Goal: Communication & Community: Answer question/provide support

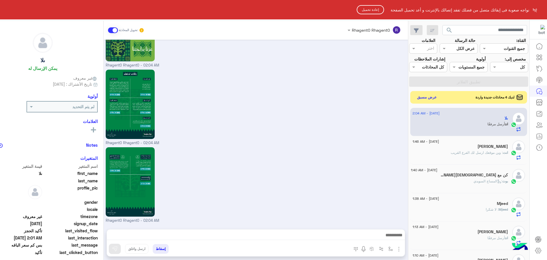
scroll to position [222, 0]
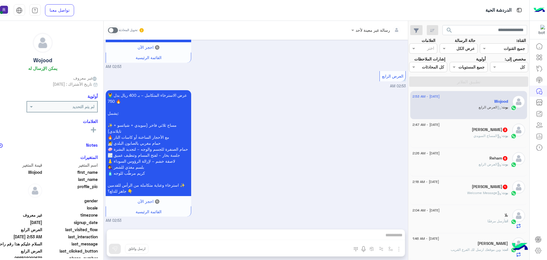
scroll to position [222, 0]
click at [118, 28] on span at bounding box center [113, 30] width 10 height 6
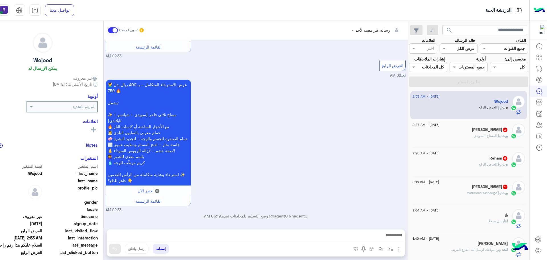
click at [402, 248] on img "button" at bounding box center [398, 248] width 7 height 7
click at [393, 238] on span "الصور" at bounding box center [388, 236] width 11 height 7
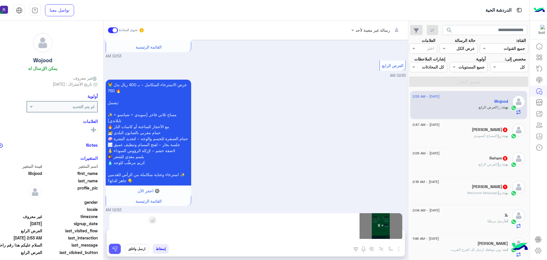
click at [118, 247] on img at bounding box center [115, 249] width 6 height 6
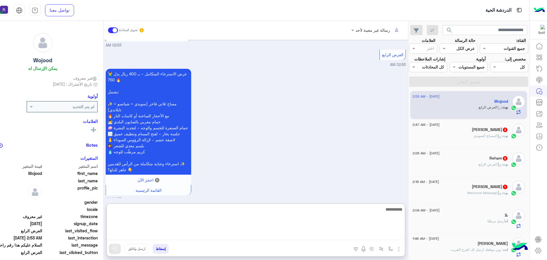
click at [269, 237] on textarea at bounding box center [256, 222] width 298 height 34
paste textarea "**********"
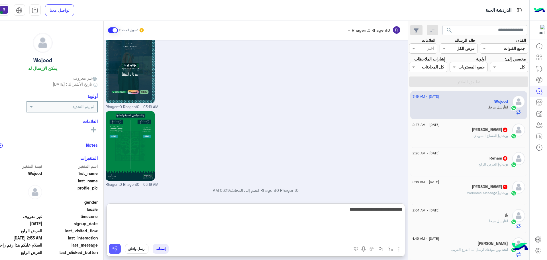
type textarea "**********"
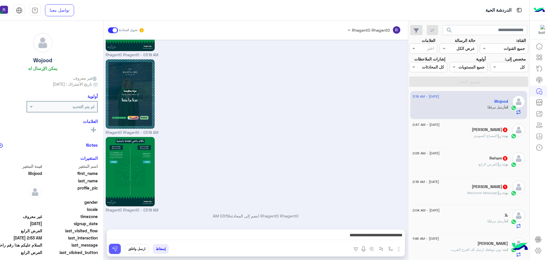
click at [118, 249] on img at bounding box center [115, 249] width 6 height 6
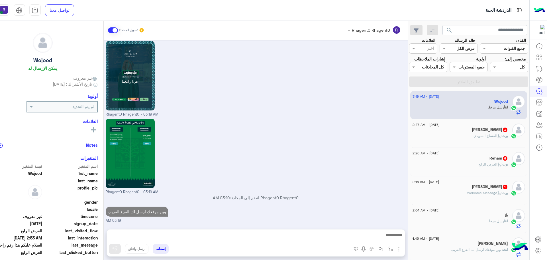
scroll to position [1748, 0]
click at [479, 138] on span ": المساج السويدي" at bounding box center [487, 135] width 29 height 4
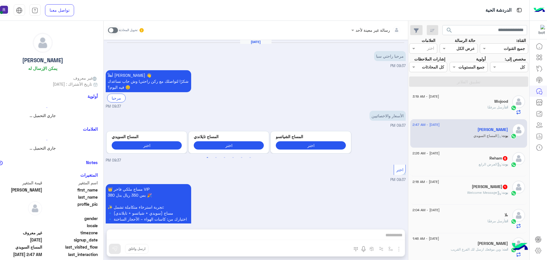
scroll to position [682, 0]
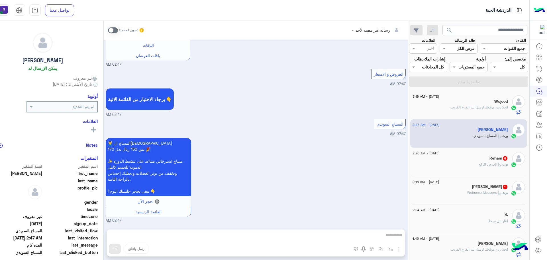
click at [118, 29] on span at bounding box center [113, 30] width 10 height 6
click at [279, 238] on div "رسالة غير معينة لأحد تحويل المحادثة Sep 10, 2025 مرحبا راحتي سبا 09:37 PM أهلاً…" at bounding box center [256, 141] width 304 height 241
click at [279, 234] on div "رسالة غير معينة لأحد تحويل المحادثة Sep 10, 2025 مرحبا راحتي سبا 09:37 PM أهلاً…" at bounding box center [256, 141] width 304 height 241
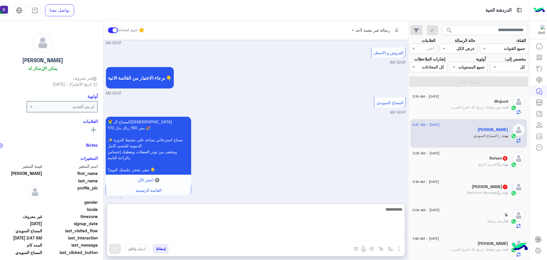
click at [279, 234] on textarea at bounding box center [256, 222] width 298 height 34
paste textarea "**********"
type textarea "**********"
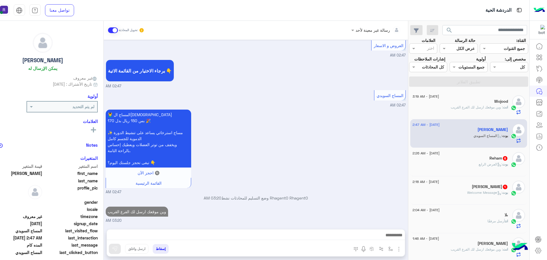
click at [402, 252] on img "button" at bounding box center [398, 248] width 7 height 7
click at [402, 237] on button "الصور" at bounding box center [390, 235] width 24 height 11
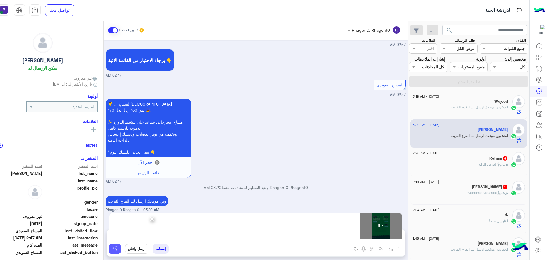
click at [118, 251] on img at bounding box center [115, 249] width 6 height 6
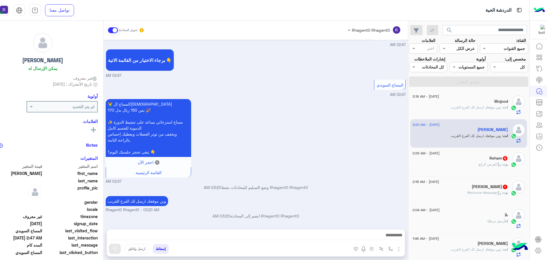
scroll to position [798, 0]
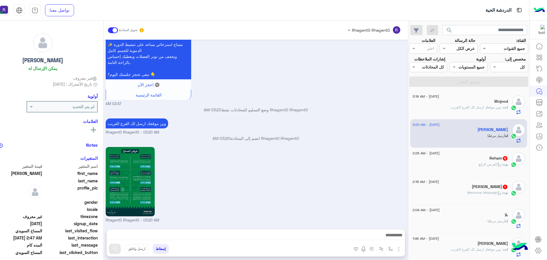
click at [497, 166] on icon at bounding box center [499, 164] width 4 height 4
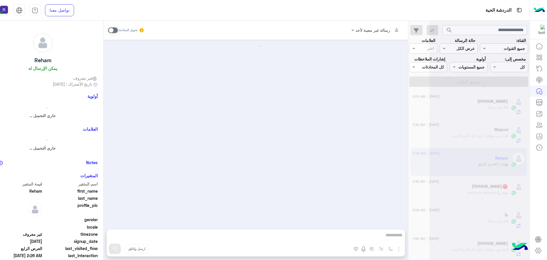
click at [118, 28] on span at bounding box center [113, 30] width 10 height 6
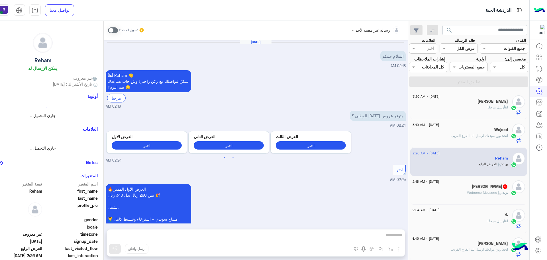
scroll to position [555, 0]
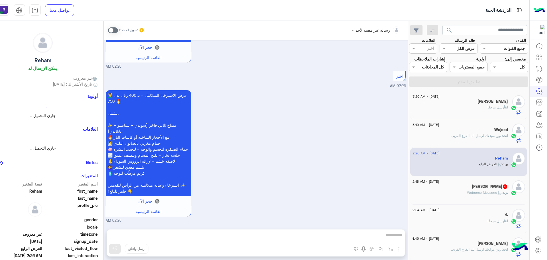
click at [370, 236] on div "رسالة غير معينة لأحد تحويل المحادثة Sep 17, 2025 السلام عليكم 02:18 AM أهلاً Re…" at bounding box center [256, 141] width 304 height 241
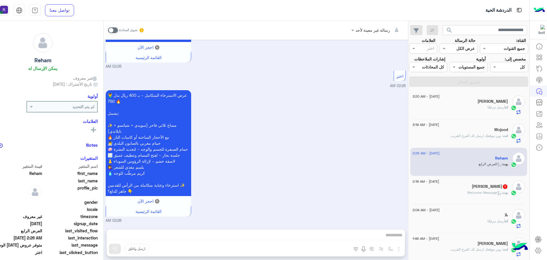
click at [118, 28] on span at bounding box center [113, 30] width 10 height 6
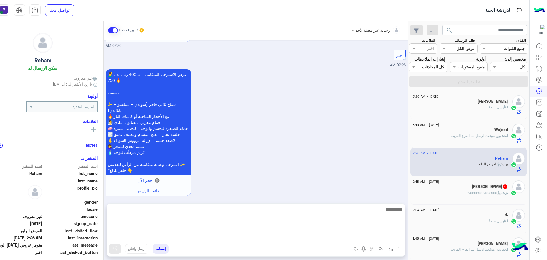
click at [332, 235] on textarea at bounding box center [256, 222] width 298 height 34
paste textarea "**********"
type textarea "**********"
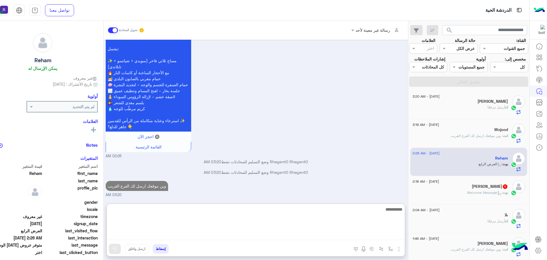
scroll to position [630, 0]
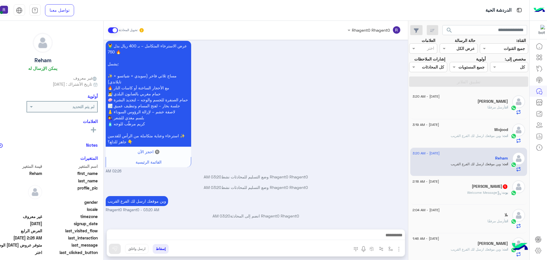
click at [402, 251] on img "button" at bounding box center [398, 248] width 7 height 7
click at [393, 236] on span "الصور" at bounding box center [388, 236] width 11 height 7
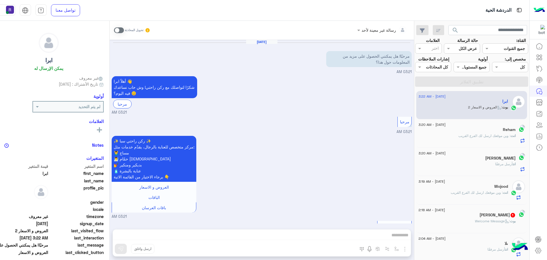
scroll to position [52, 0]
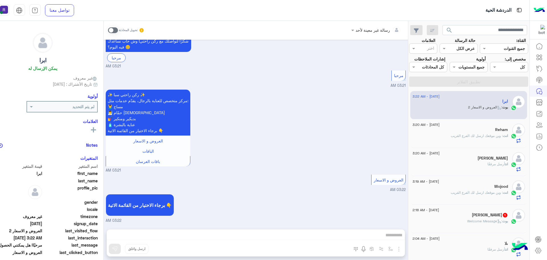
click at [118, 31] on span at bounding box center [113, 30] width 10 height 6
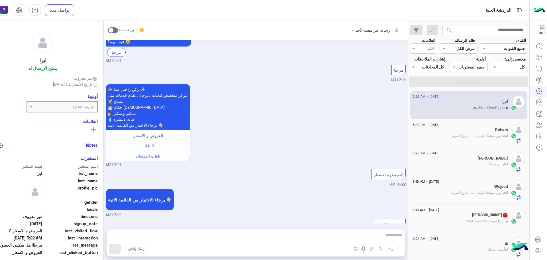
scroll to position [157, 0]
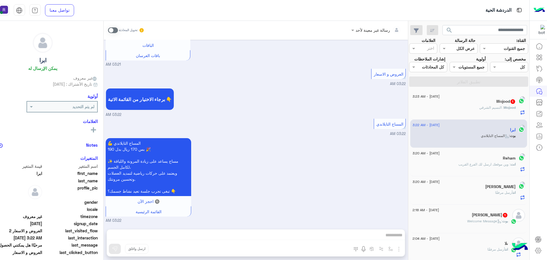
click at [118, 30] on span at bounding box center [113, 30] width 10 height 6
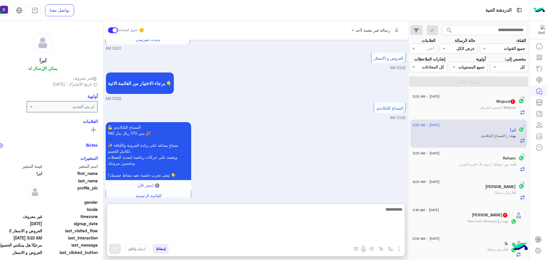
click at [329, 236] on textarea at bounding box center [256, 222] width 298 height 34
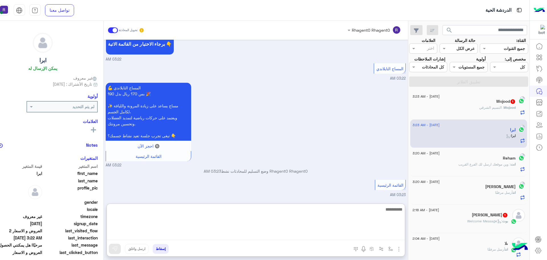
paste textarea "**********"
type textarea "**********"
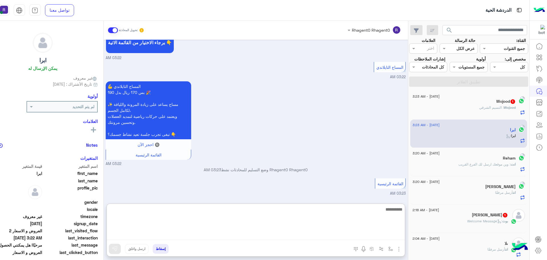
scroll to position [231, 0]
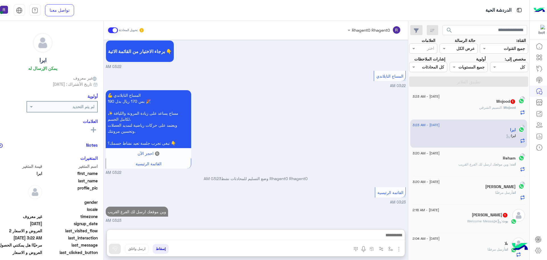
click at [403, 247] on button "button" at bounding box center [398, 248] width 7 height 8
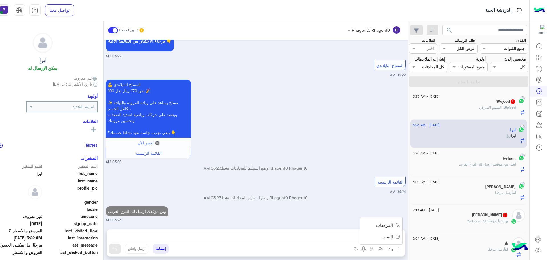
scroll to position [216, 0]
click at [393, 237] on span "الصور" at bounding box center [388, 236] width 11 height 7
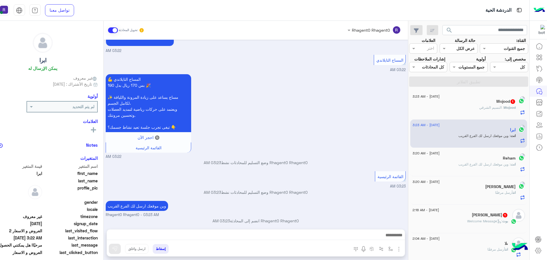
scroll to position [226, 0]
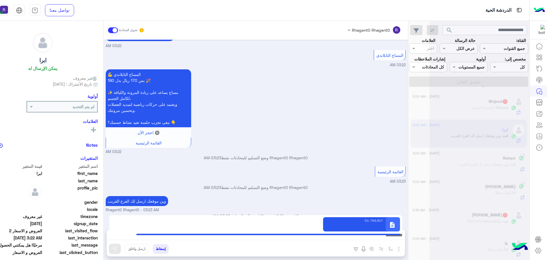
click at [371, 224] on div "description 794.907 Kb" at bounding box center [361, 224] width 77 height 14
click at [344, 224] on div "description 794.907 Kb" at bounding box center [361, 224] width 77 height 14
click at [343, 218] on div "description 794.907 Kb" at bounding box center [361, 224] width 77 height 14
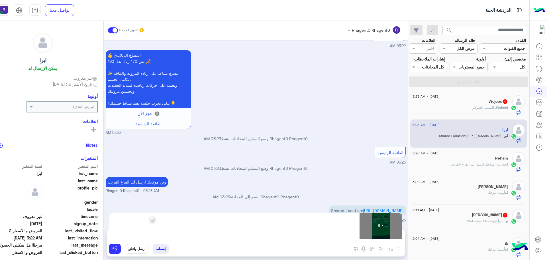
scroll to position [257, 0]
click at [121, 252] on button at bounding box center [115, 248] width 12 height 10
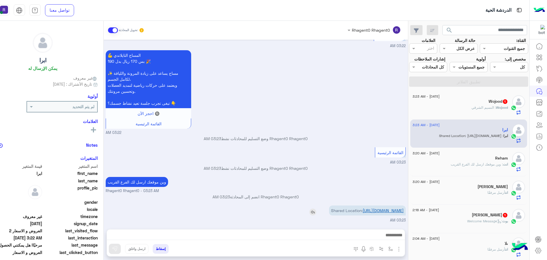
click at [404, 208] on link "https://maps.google.com/maps?q=24.5389715,46.641772" at bounding box center [383, 210] width 41 height 5
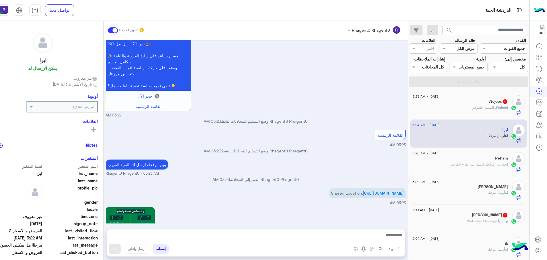
scroll to position [876, 0]
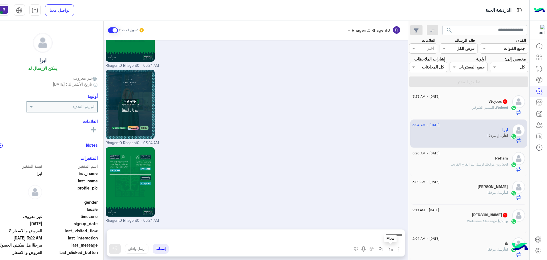
click at [393, 246] on img "button" at bounding box center [390, 248] width 5 height 5
click at [392, 239] on div "أدخل اسم مجموعة الرسائل" at bounding box center [367, 236] width 50 height 7
type input "*****"
click at [395, 226] on div "الشفا" at bounding box center [374, 225] width 42 height 11
type textarea "*****"
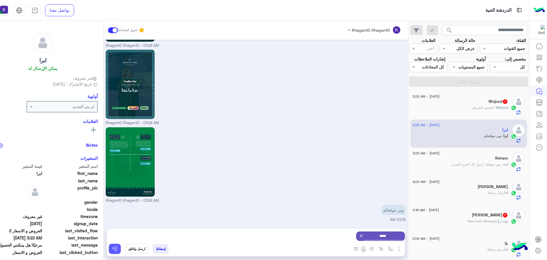
click at [118, 249] on img at bounding box center [115, 249] width 6 height 6
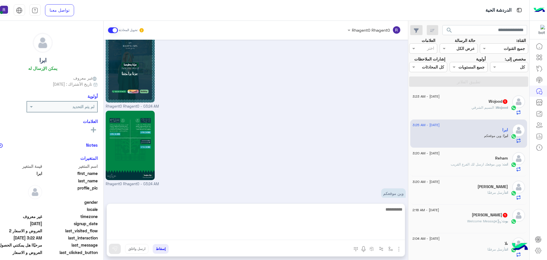
click at [373, 234] on textarea at bounding box center [256, 222] width 298 height 34
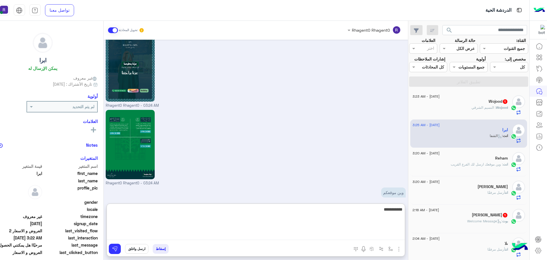
scroll to position [971, 0]
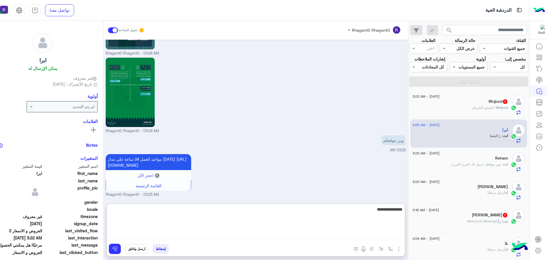
type textarea "**********"
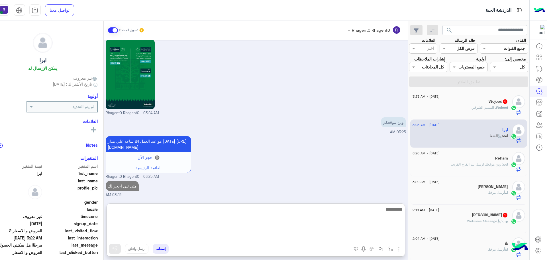
scroll to position [989, 0]
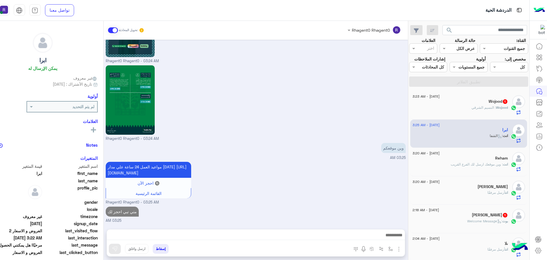
click at [496, 109] on span ": النسيم الشرقي" at bounding box center [483, 107] width 24 height 4
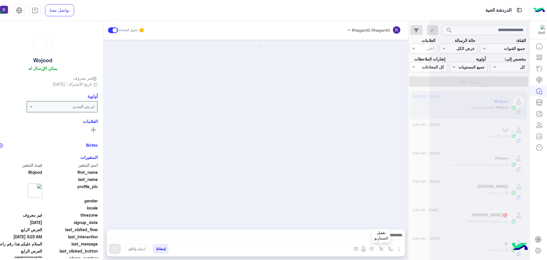
scroll to position [1118, 0]
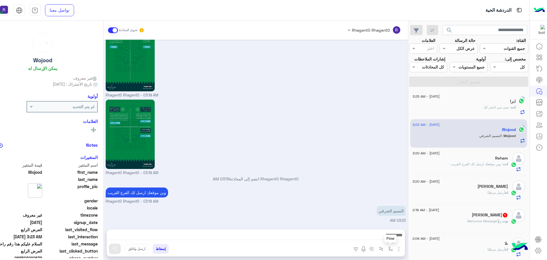
click at [395, 248] on button "button" at bounding box center [390, 248] width 9 height 9
click at [392, 238] on input "text" at bounding box center [373, 236] width 38 height 7
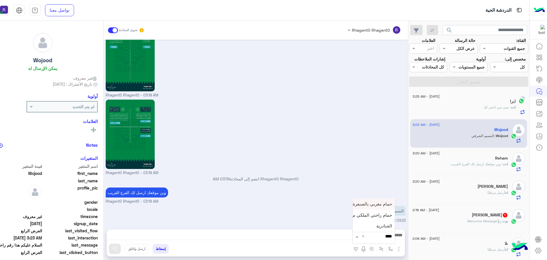
type input "*****"
click at [393, 225] on div "الجنادرية" at bounding box center [374, 225] width 42 height 11
type textarea "*********"
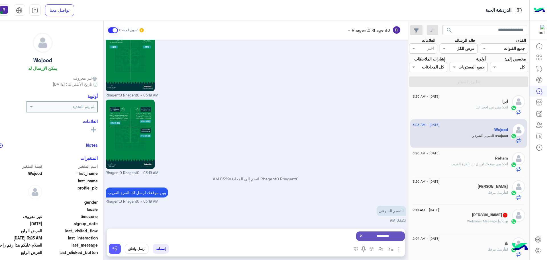
click at [121, 246] on button at bounding box center [115, 248] width 12 height 10
click at [324, 229] on div at bounding box center [256, 236] width 298 height 14
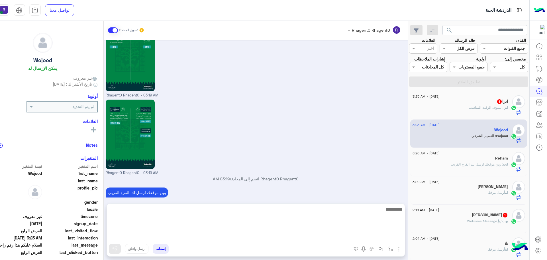
click at [324, 236] on textarea at bounding box center [256, 222] width 298 height 34
type textarea "**********"
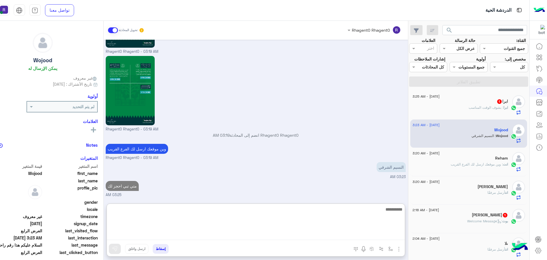
scroll to position [1213, 0]
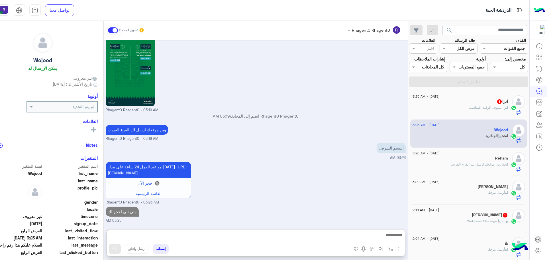
click at [489, 217] on h5 "Mohamed Elkessaey 1" at bounding box center [490, 214] width 36 height 5
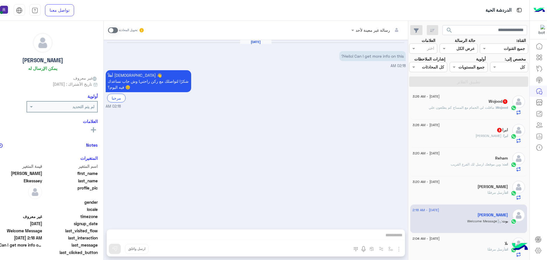
click at [118, 32] on span at bounding box center [113, 30] width 10 height 6
click at [118, 30] on span at bounding box center [113, 30] width 10 height 6
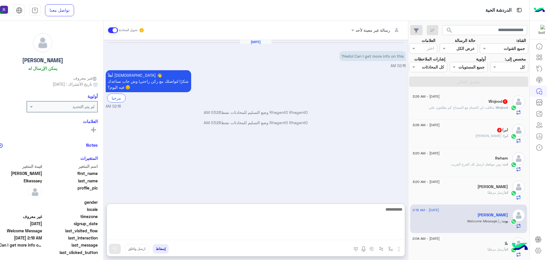
click at [298, 234] on textarea at bounding box center [256, 222] width 298 height 34
paste textarea "**********"
type textarea "**********"
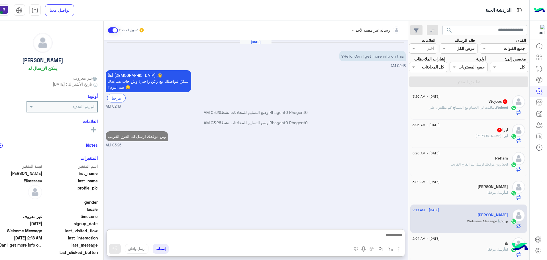
click at [402, 250] on img "button" at bounding box center [398, 248] width 7 height 7
click at [393, 239] on span "الصور" at bounding box center [388, 236] width 11 height 7
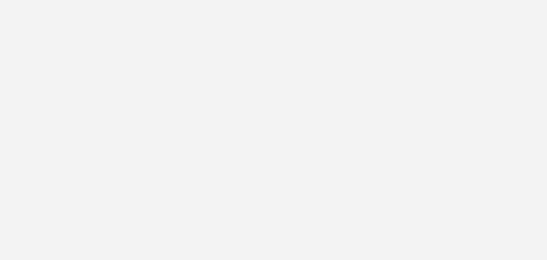
scroll to position [215, 0]
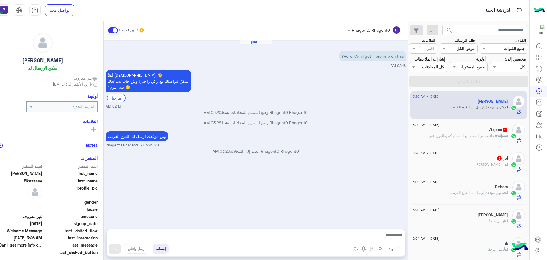
click at [489, 133] on div "Wojood 1" at bounding box center [459, 130] width 95 height 6
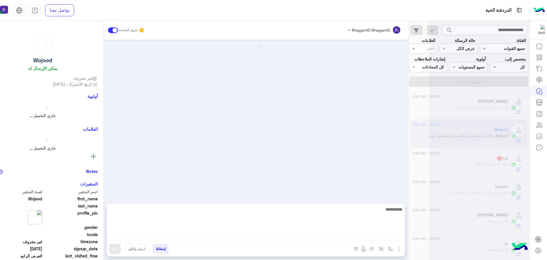
click at [394, 236] on textarea at bounding box center [256, 222] width 298 height 34
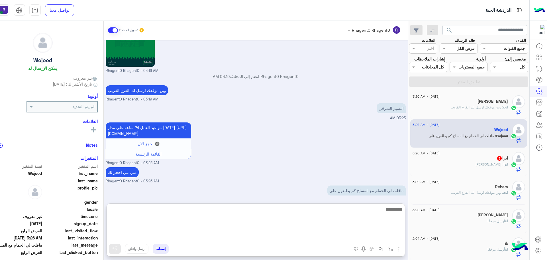
scroll to position [1082, 0]
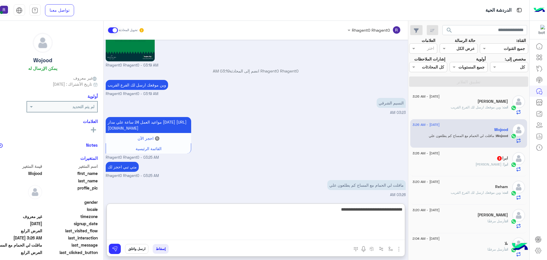
type textarea "**********"
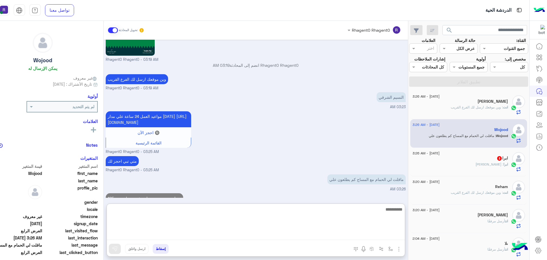
scroll to position [1101, 0]
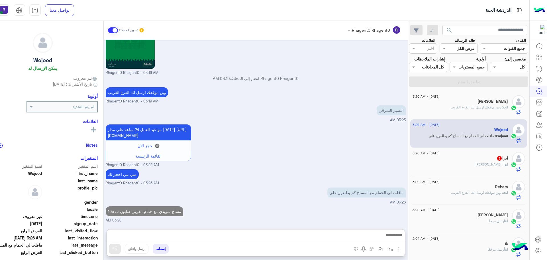
click at [484, 162] on div "ابرا 3" at bounding box center [459, 159] width 95 height 6
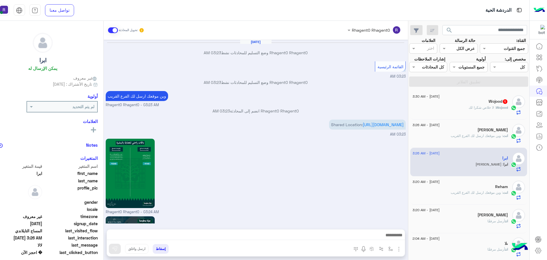
scroll to position [690, 0]
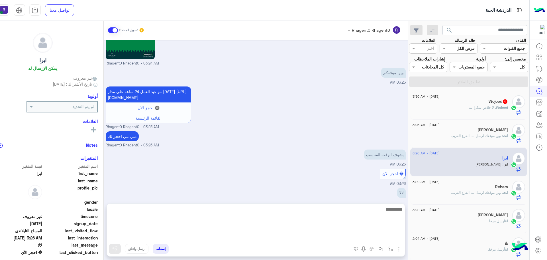
click at [405, 234] on textarea at bounding box center [256, 222] width 298 height 34
type textarea "****"
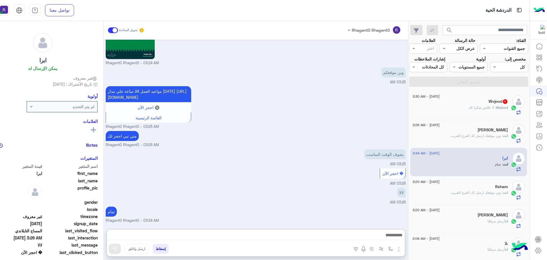
click at [496, 115] on div "Wojood : لا خلاص شكرا لك" at bounding box center [459, 110] width 95 height 10
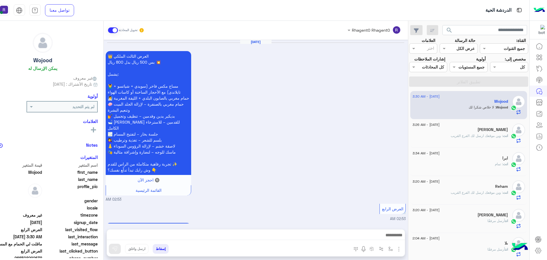
scroll to position [935, 0]
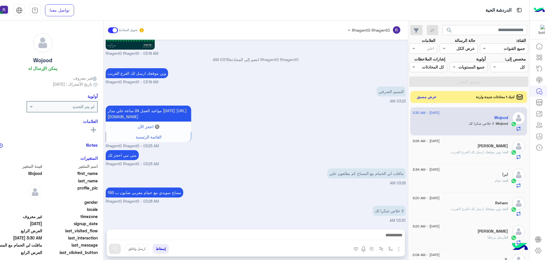
click at [438, 101] on button "عرض مسبق" at bounding box center [426, 97] width 24 height 8
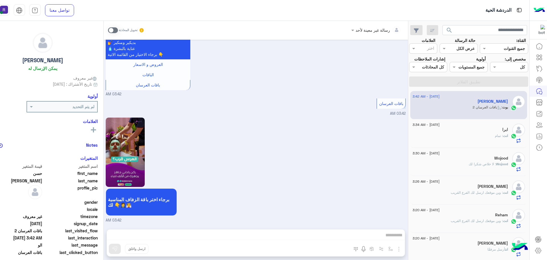
scroll to position [215, 0]
